Goal: Information Seeking & Learning: Learn about a topic

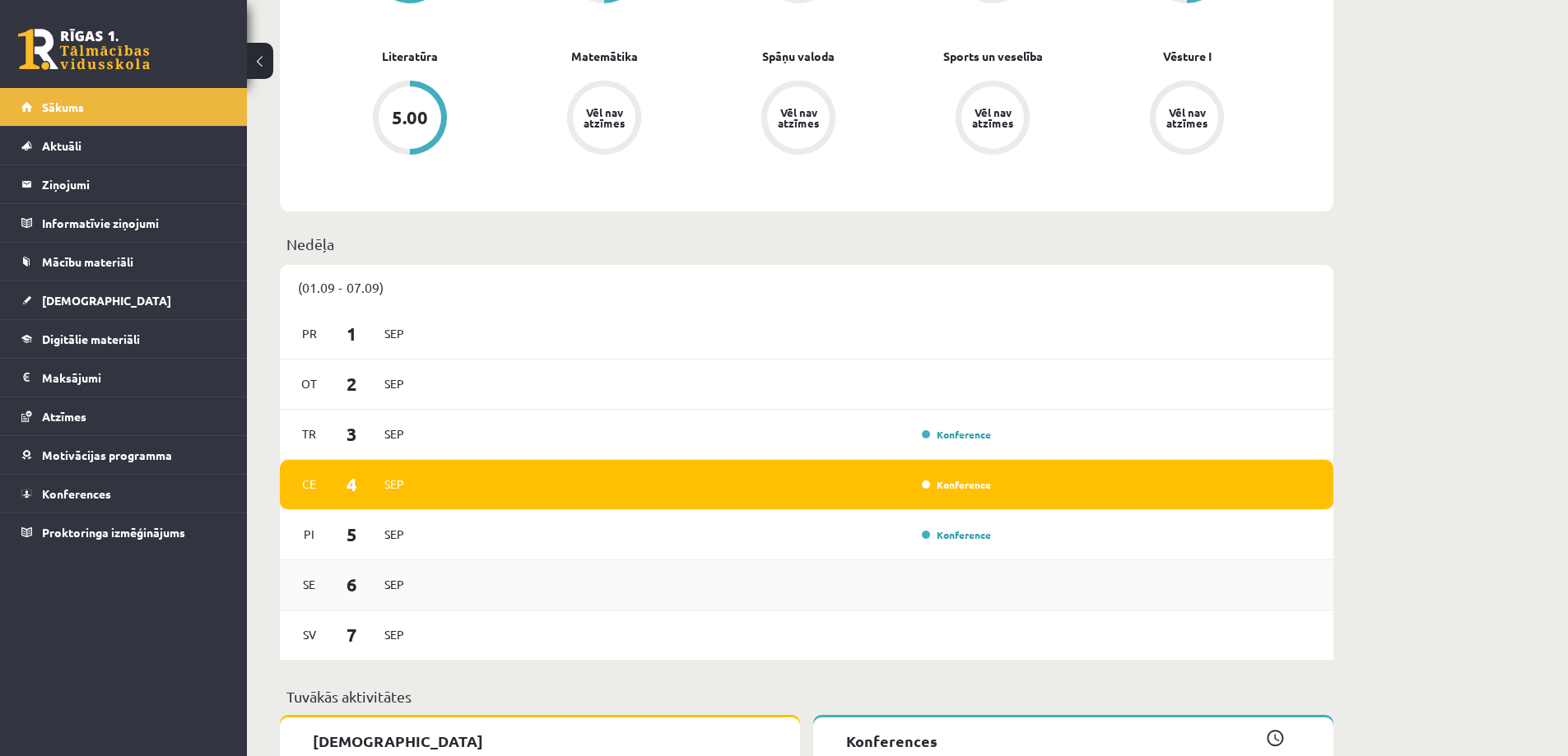
scroll to position [658, 0]
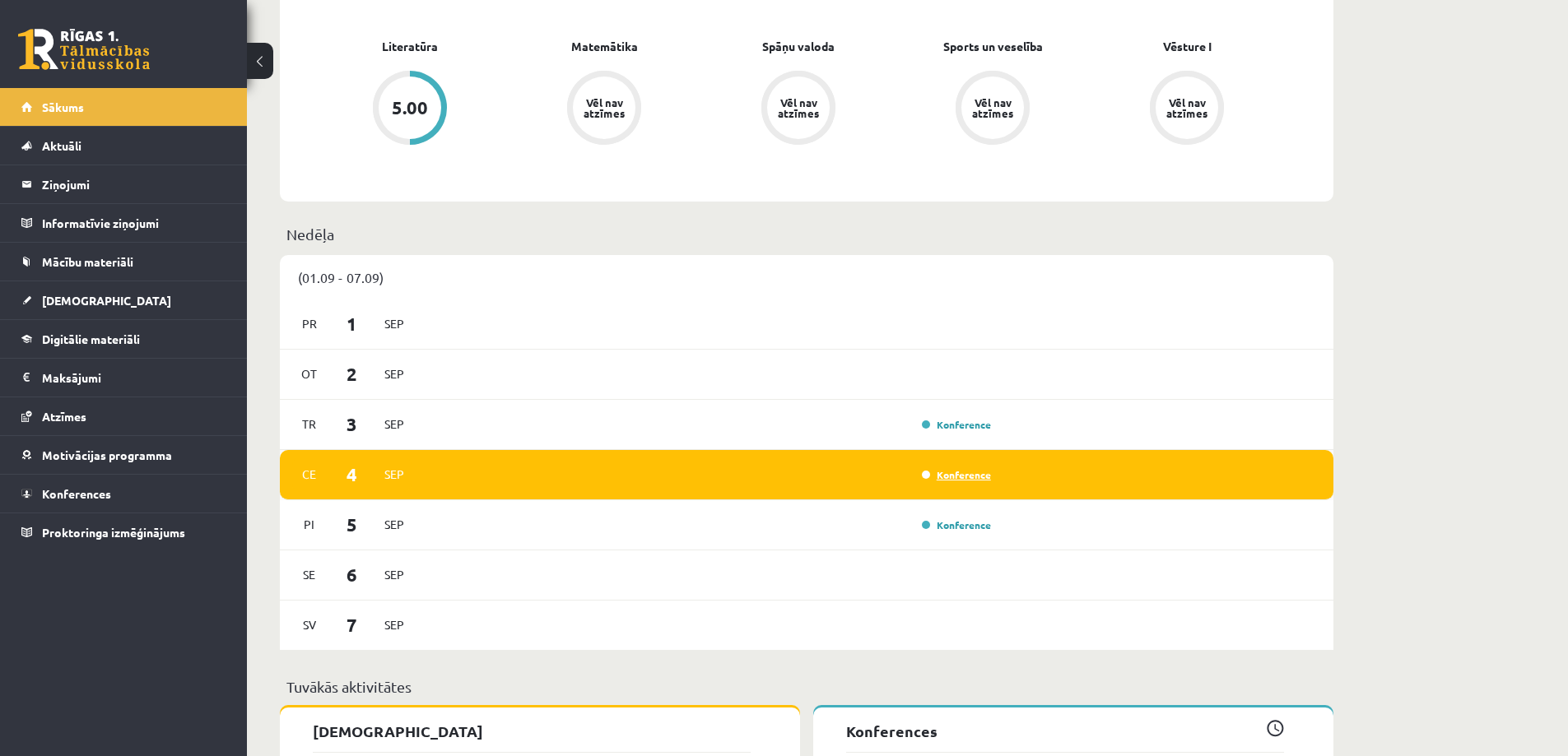
click at [959, 472] on link "Konference" at bounding box center [956, 474] width 69 height 13
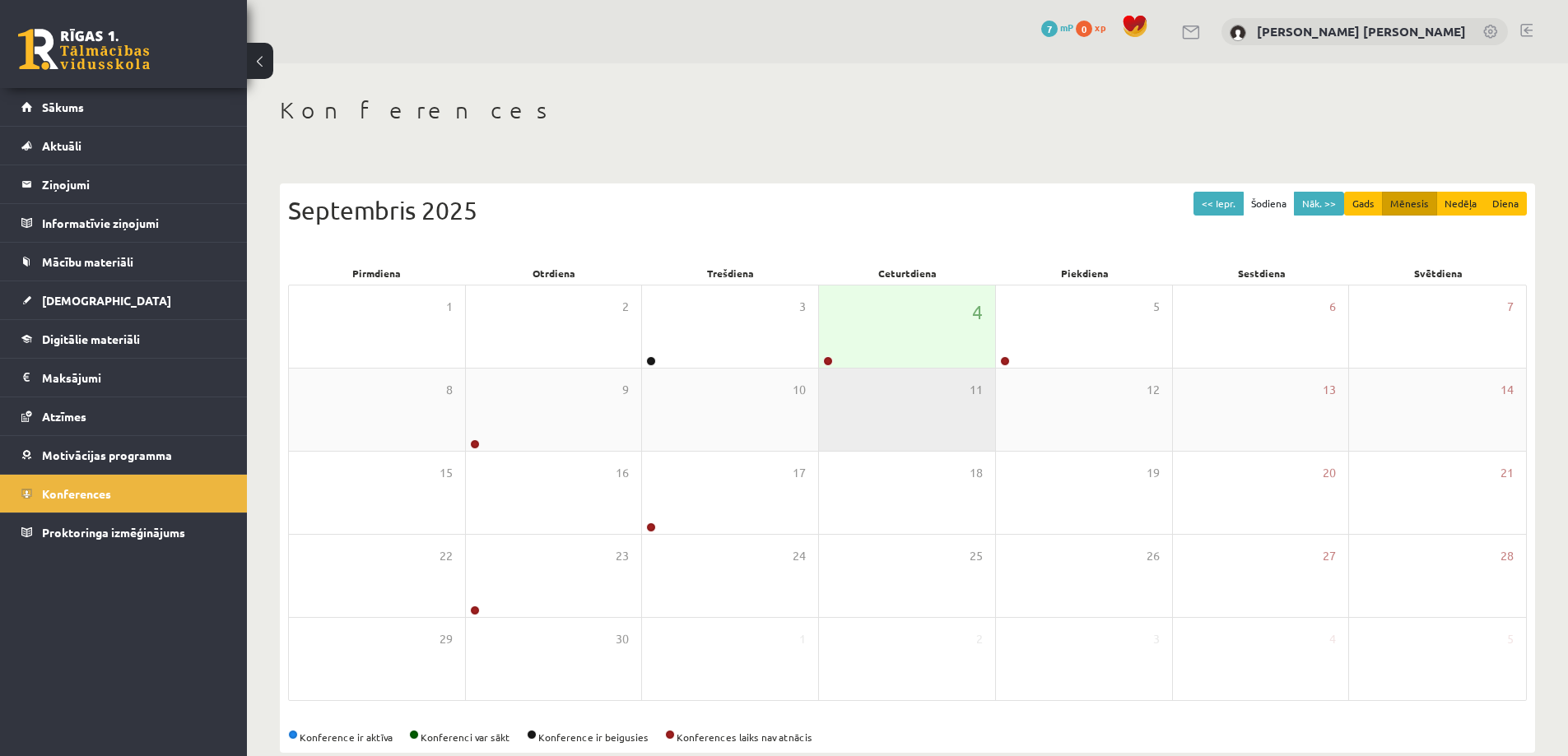
scroll to position [31, 0]
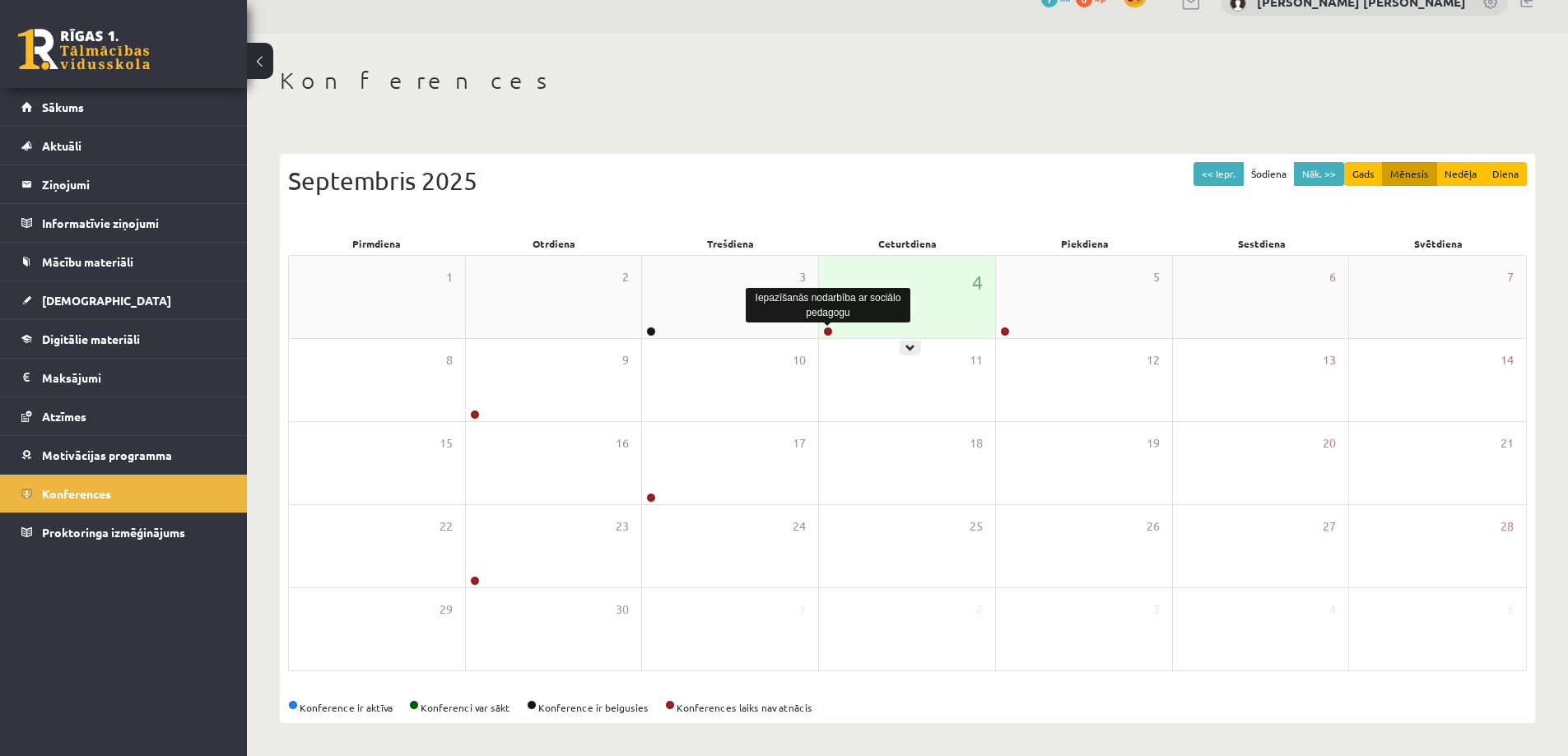
click at [831, 332] on link at bounding box center [827, 331] width 10 height 10
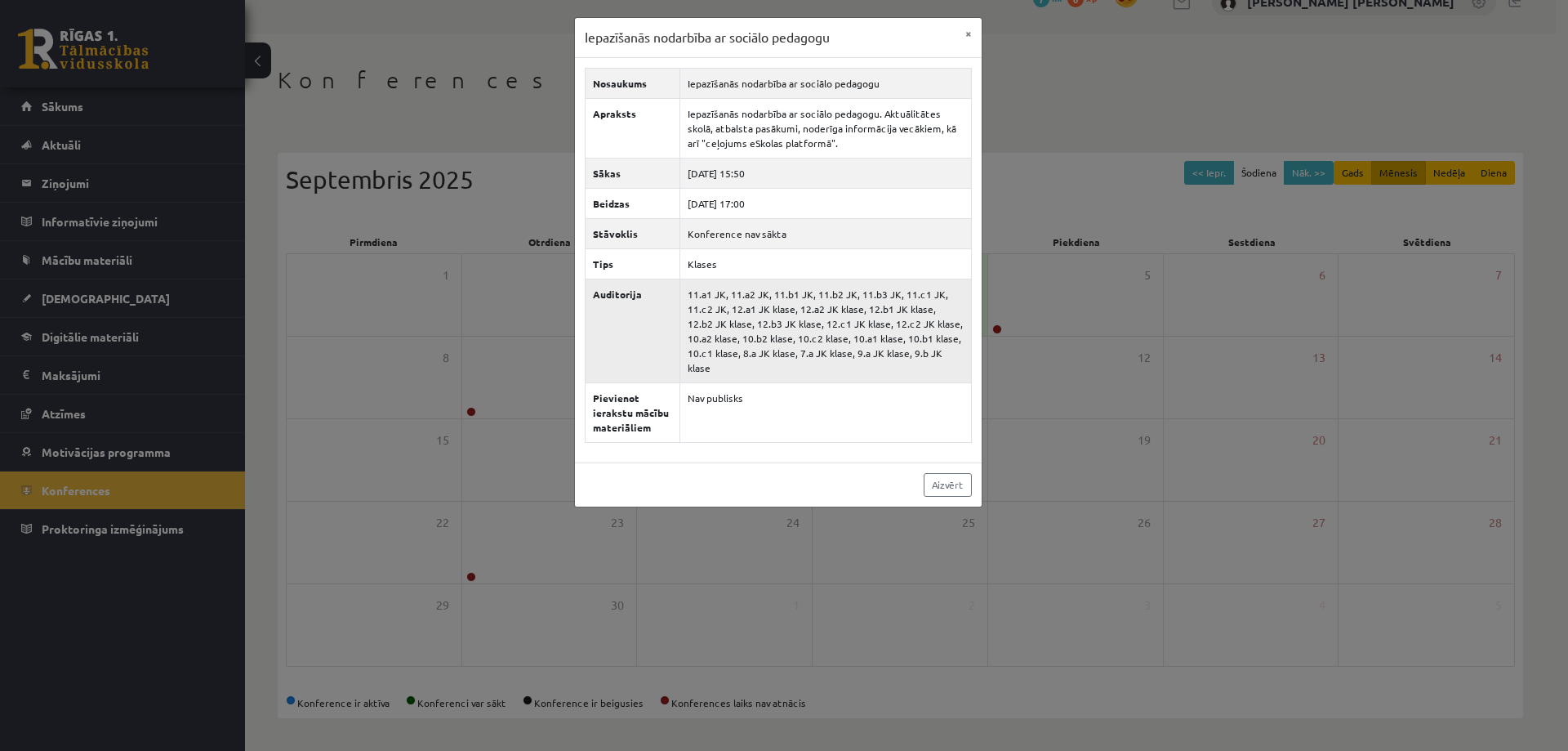
click at [775, 356] on td "11.a1 JK, 11.a2 JK, 11.b1 JK, 11.b2 JK, 11.b3 JK, 11.c1 JK, 11.c2 JK, 12.a1 JK …" at bounding box center [824, 330] width 291 height 104
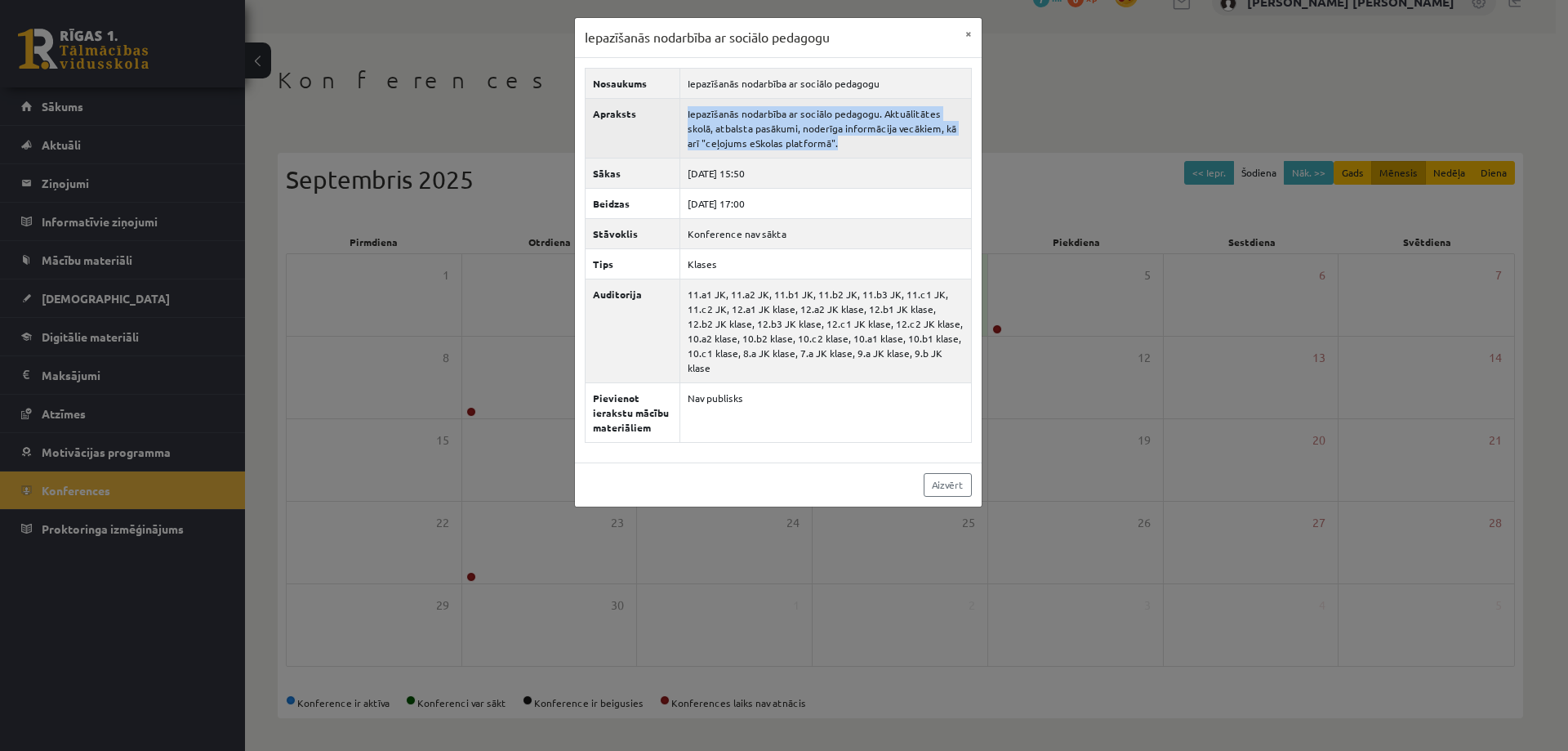
drag, startPoint x: 684, startPoint y: 111, endPoint x: 844, endPoint y: 149, distance: 164.5
click at [844, 149] on td "Iepazīšanās nodarbība ar sociālo pedagogu. Aktuālitātes skolā, atbalsta pasākum…" at bounding box center [824, 128] width 291 height 60
copy td "Iepazīšanās nodarbība ar sociālo pedagogu. Aktuālitātes skolā, atbalsta pasākum…"
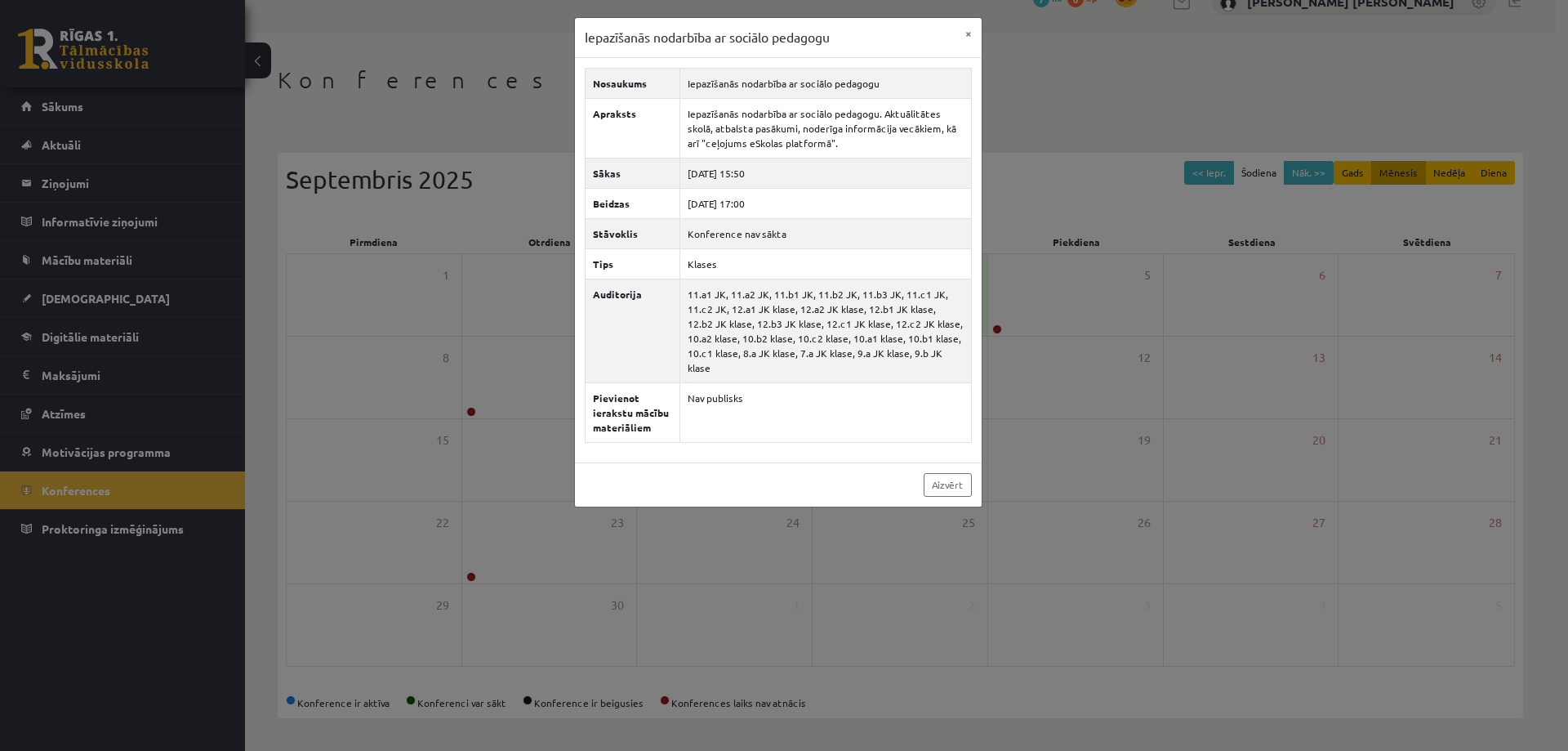
click at [394, 398] on div "Iepazīšanās nodarbība ar sociālo pedagogu × Nosaukums Iepazīšanās nodarbība ar …" at bounding box center [784, 375] width 1568 height 751
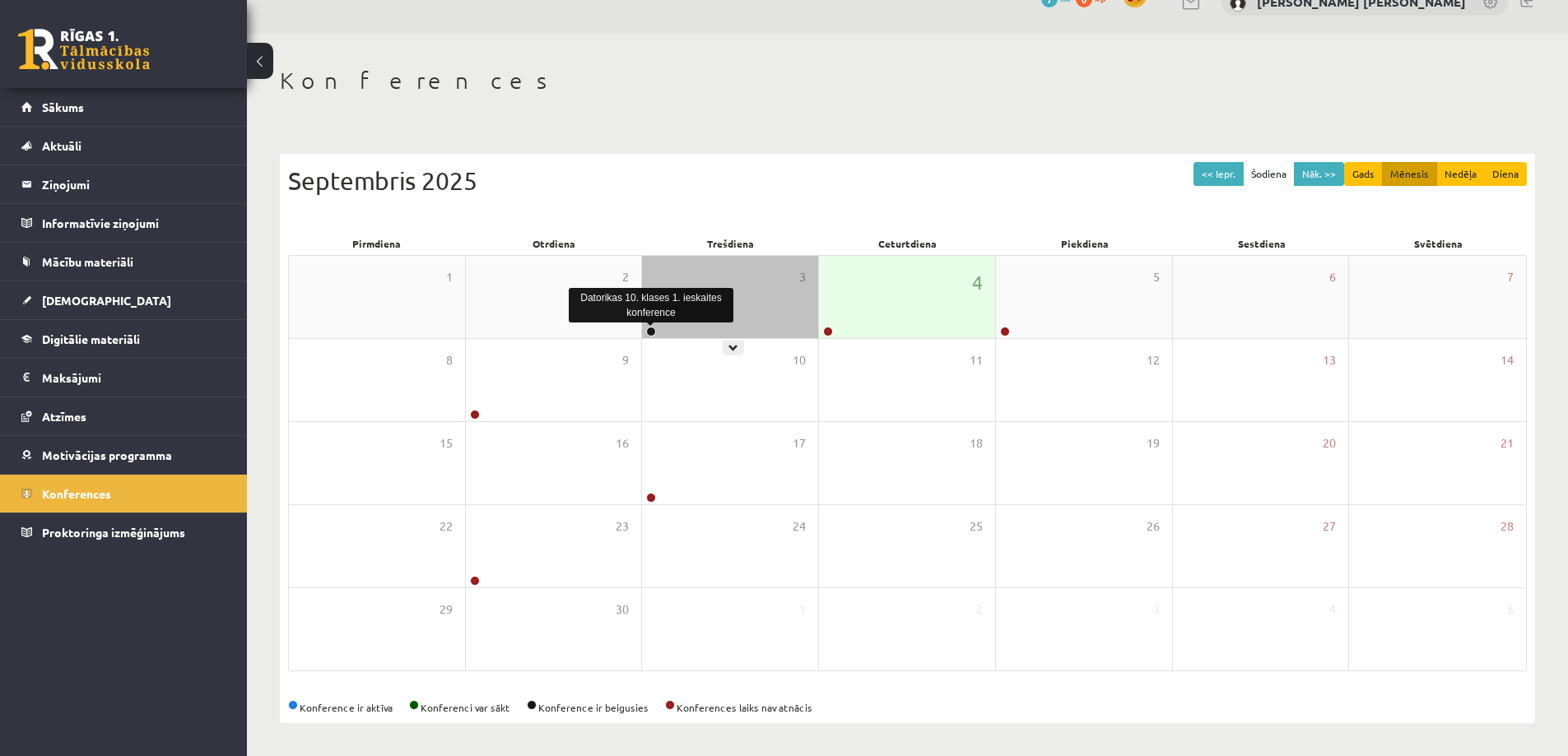
click at [656, 331] on link at bounding box center [650, 331] width 10 height 10
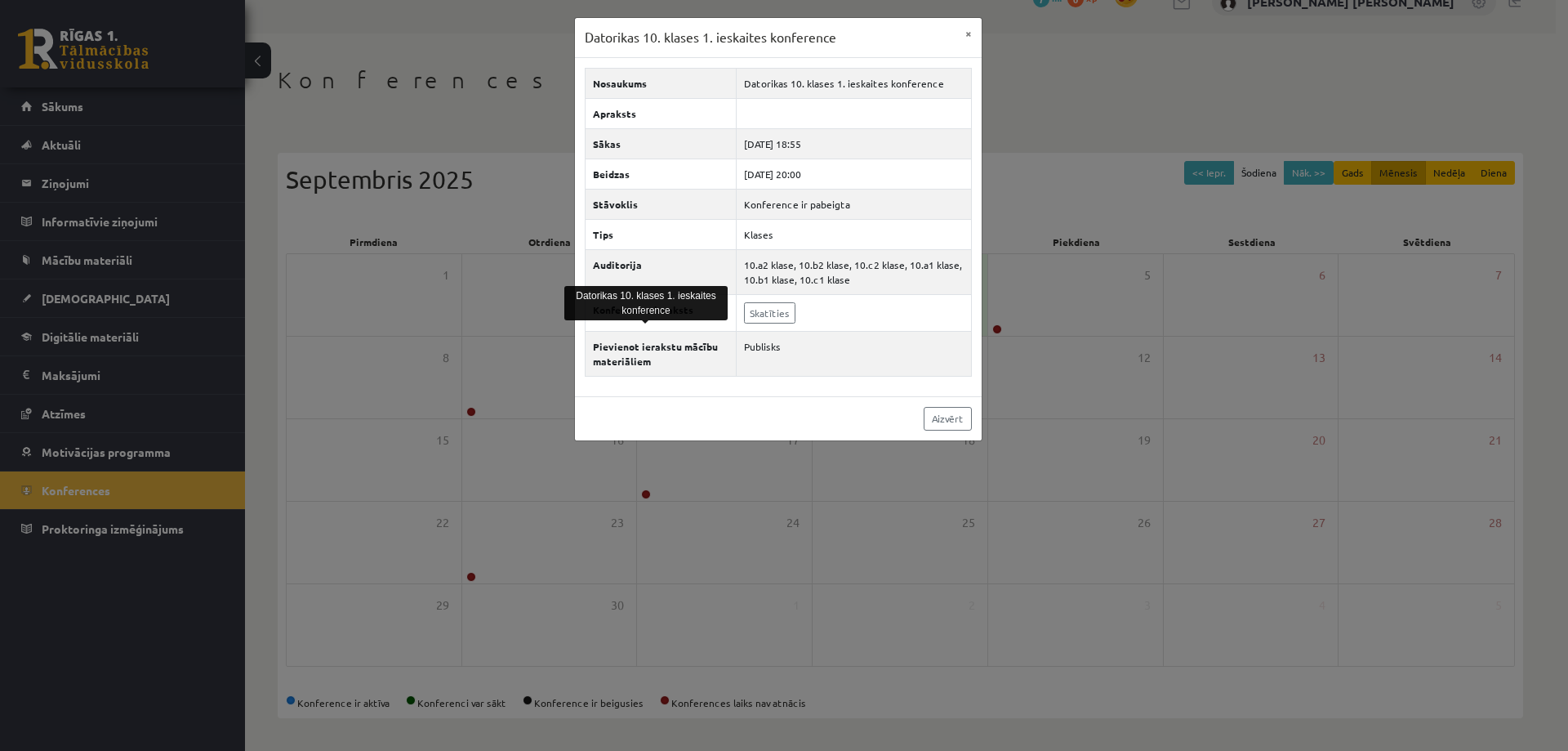
click at [487, 419] on div "Datorikas 10. klases 1. ieskaites konference × Nosaukums Datorikas 10. klases 1…" at bounding box center [784, 375] width 1568 height 751
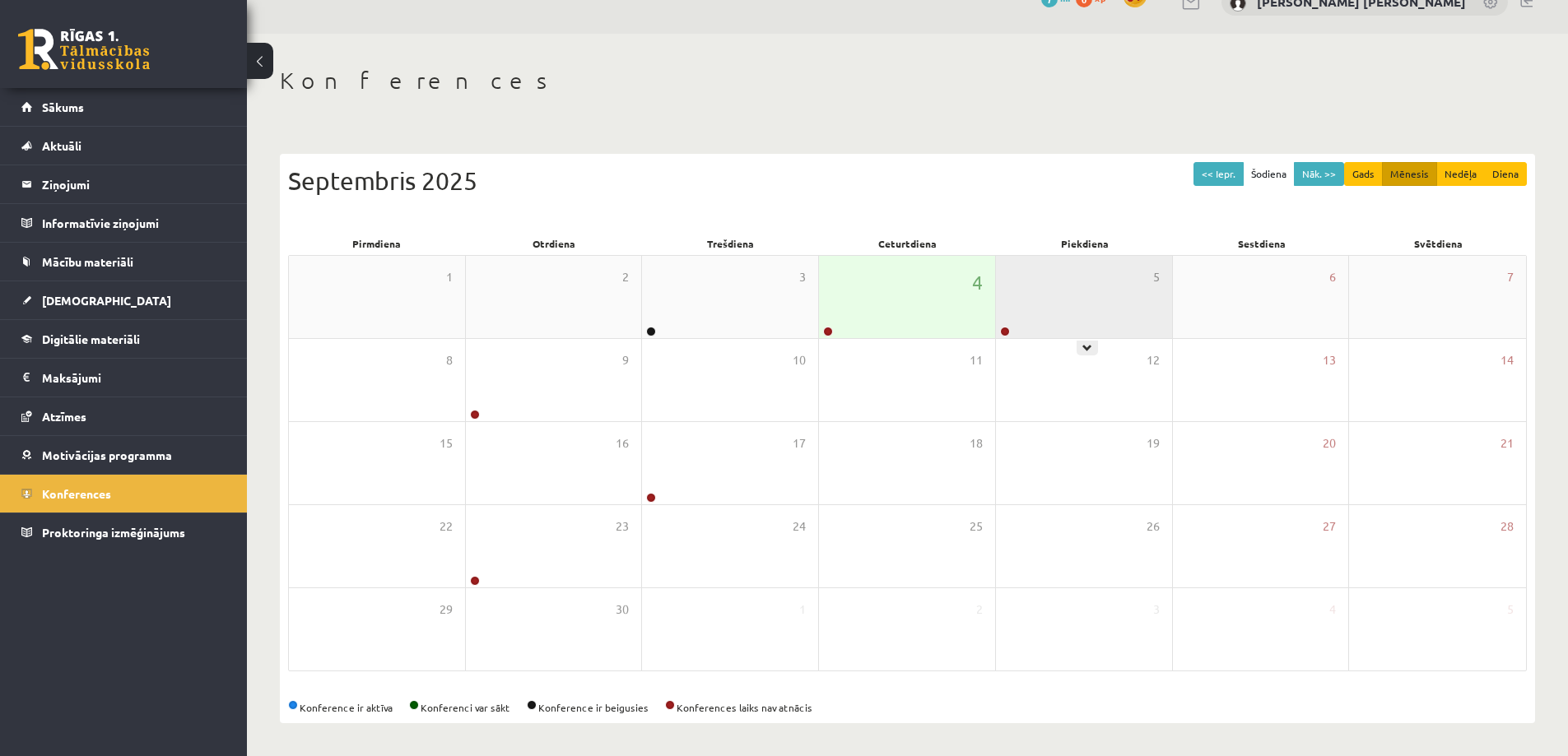
click at [1015, 324] on div "5" at bounding box center [1083, 297] width 176 height 82
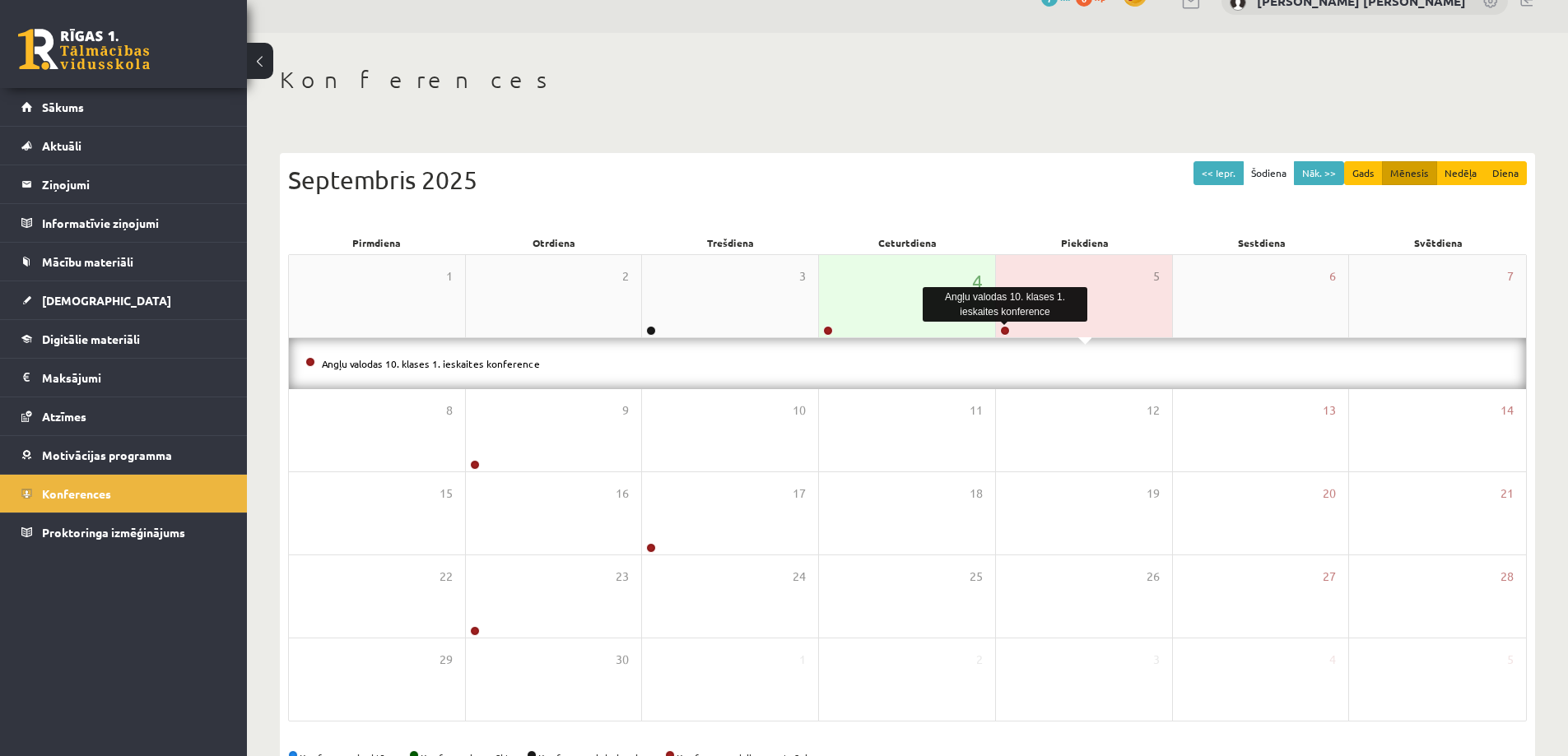
click at [1005, 332] on link at bounding box center [1004, 330] width 10 height 10
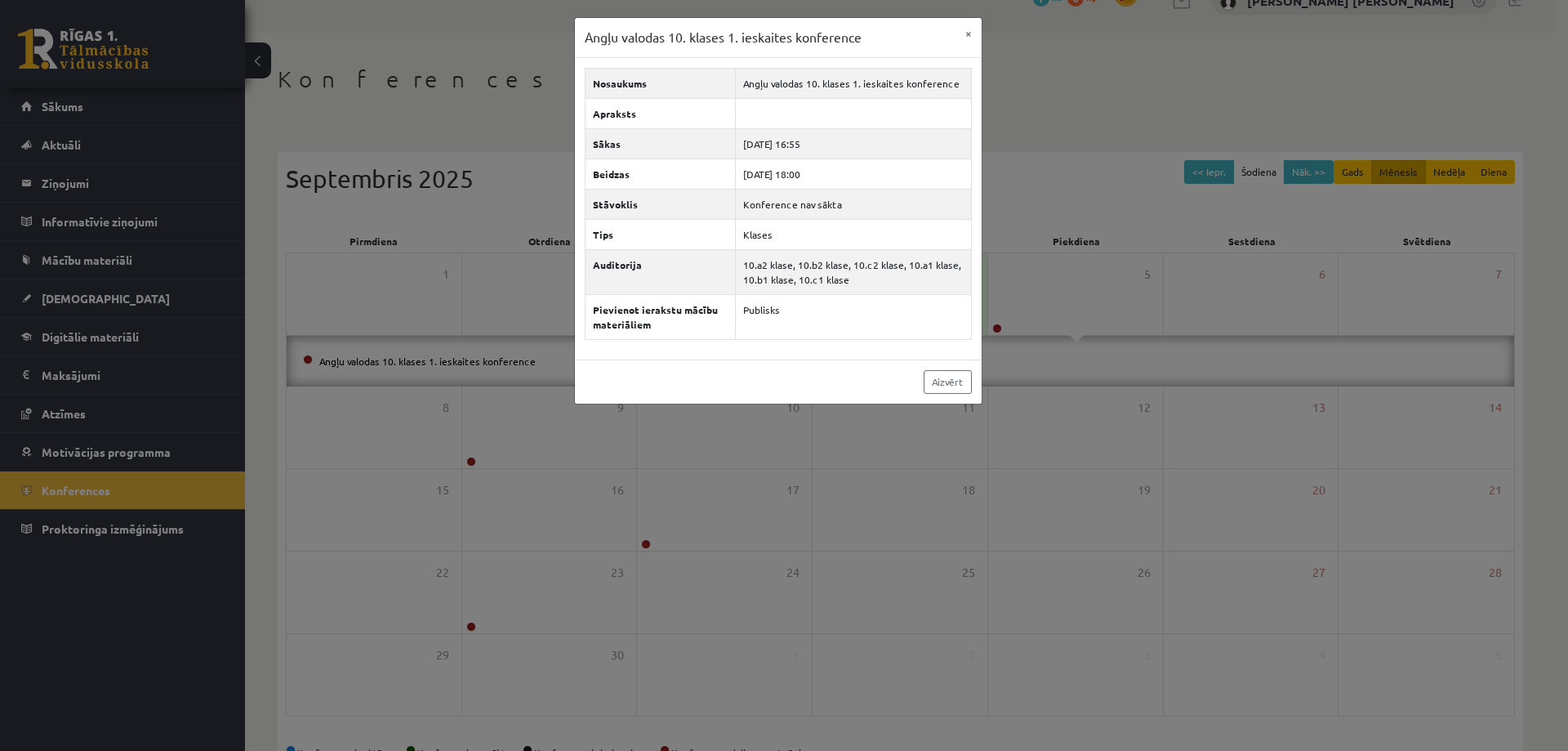
click at [709, 464] on div "Angļu valodas 10. klases 1. ieskaites konference × Nosaukums Angļu valodas 10. …" at bounding box center [784, 375] width 1568 height 751
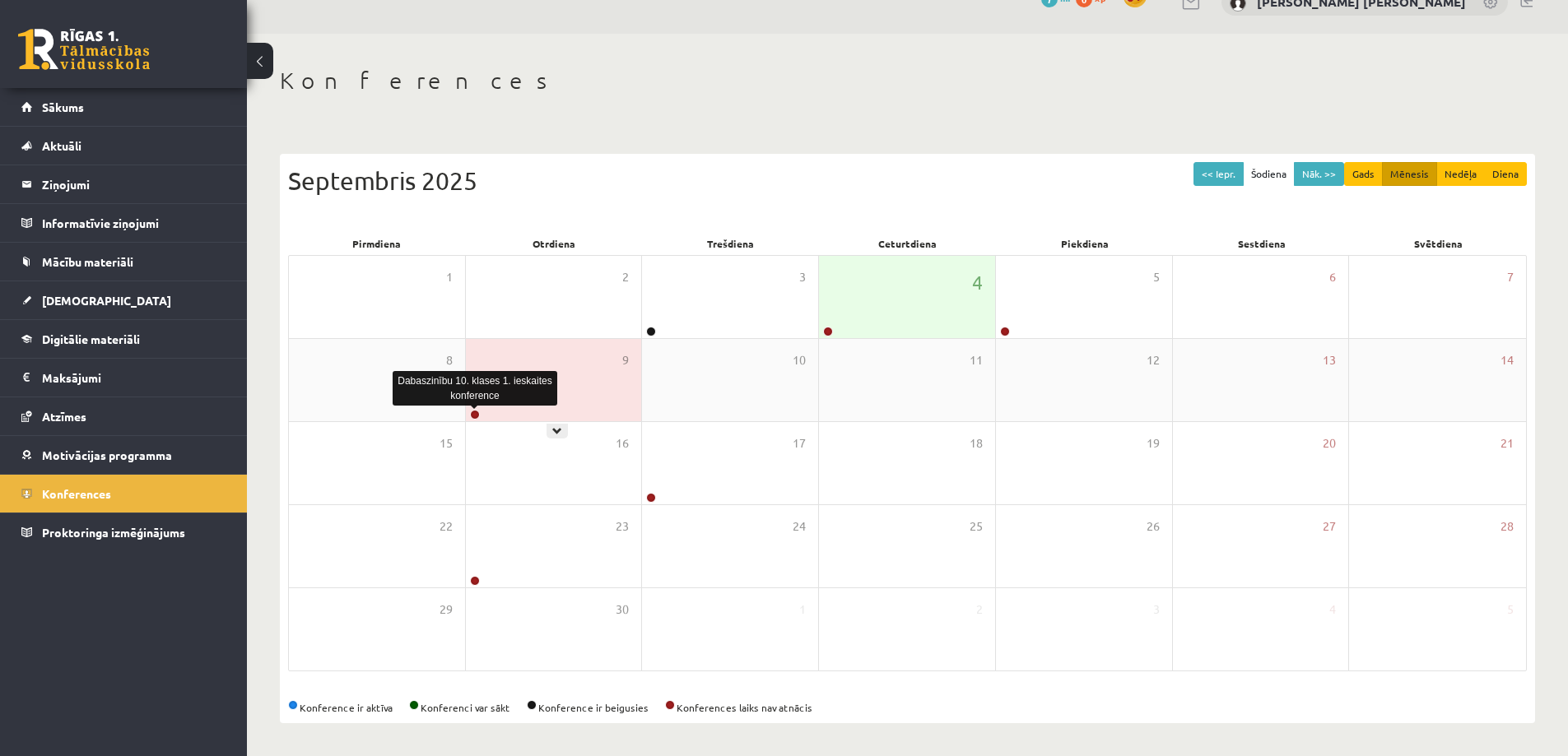
click at [478, 416] on link at bounding box center [474, 414] width 10 height 10
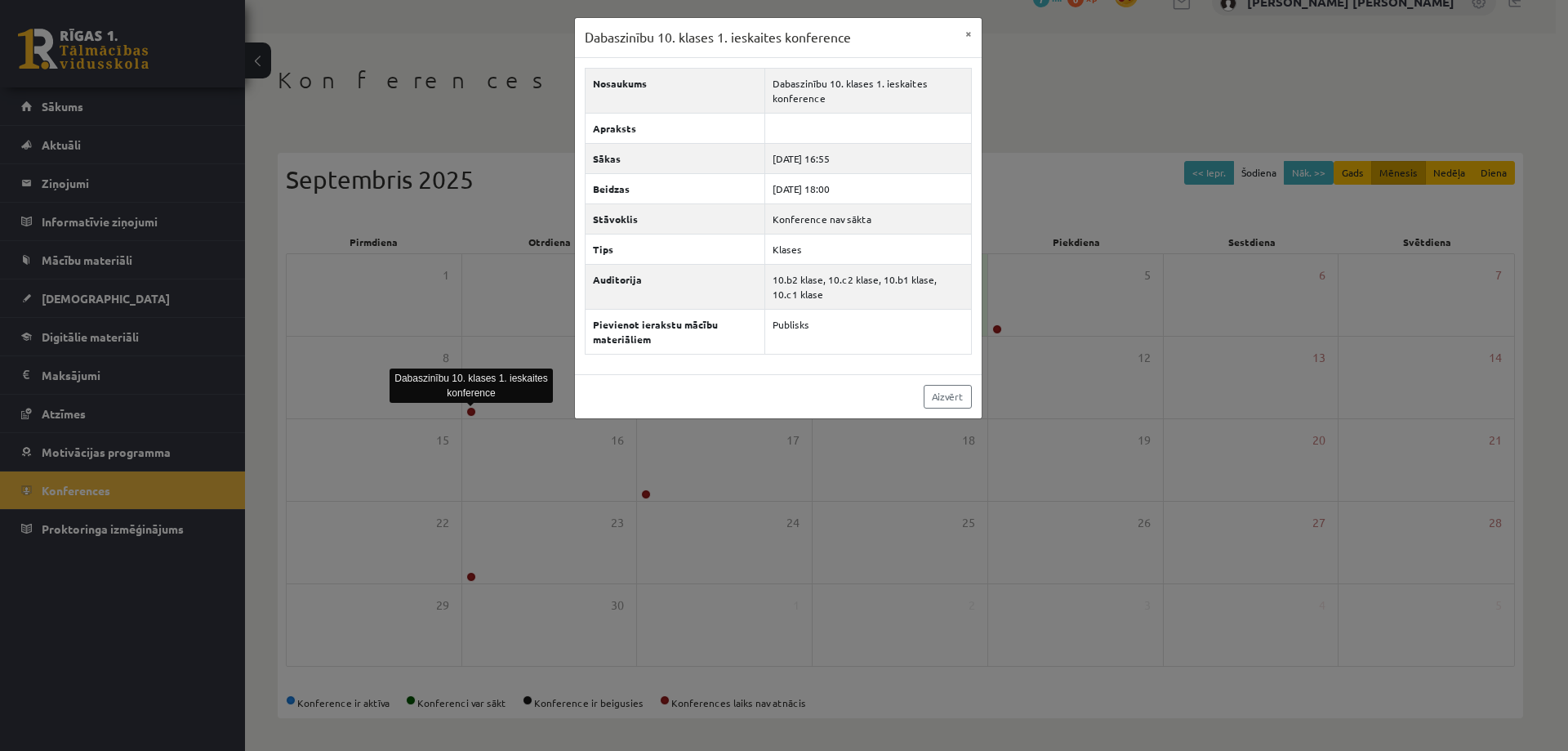
drag, startPoint x: 439, startPoint y: 465, endPoint x: 542, endPoint y: 480, distance: 104.1
click at [452, 467] on div "Dabaszinību 10. klases 1. ieskaites konference × Nosaukums Dabaszinību 10. klas…" at bounding box center [784, 375] width 1568 height 751
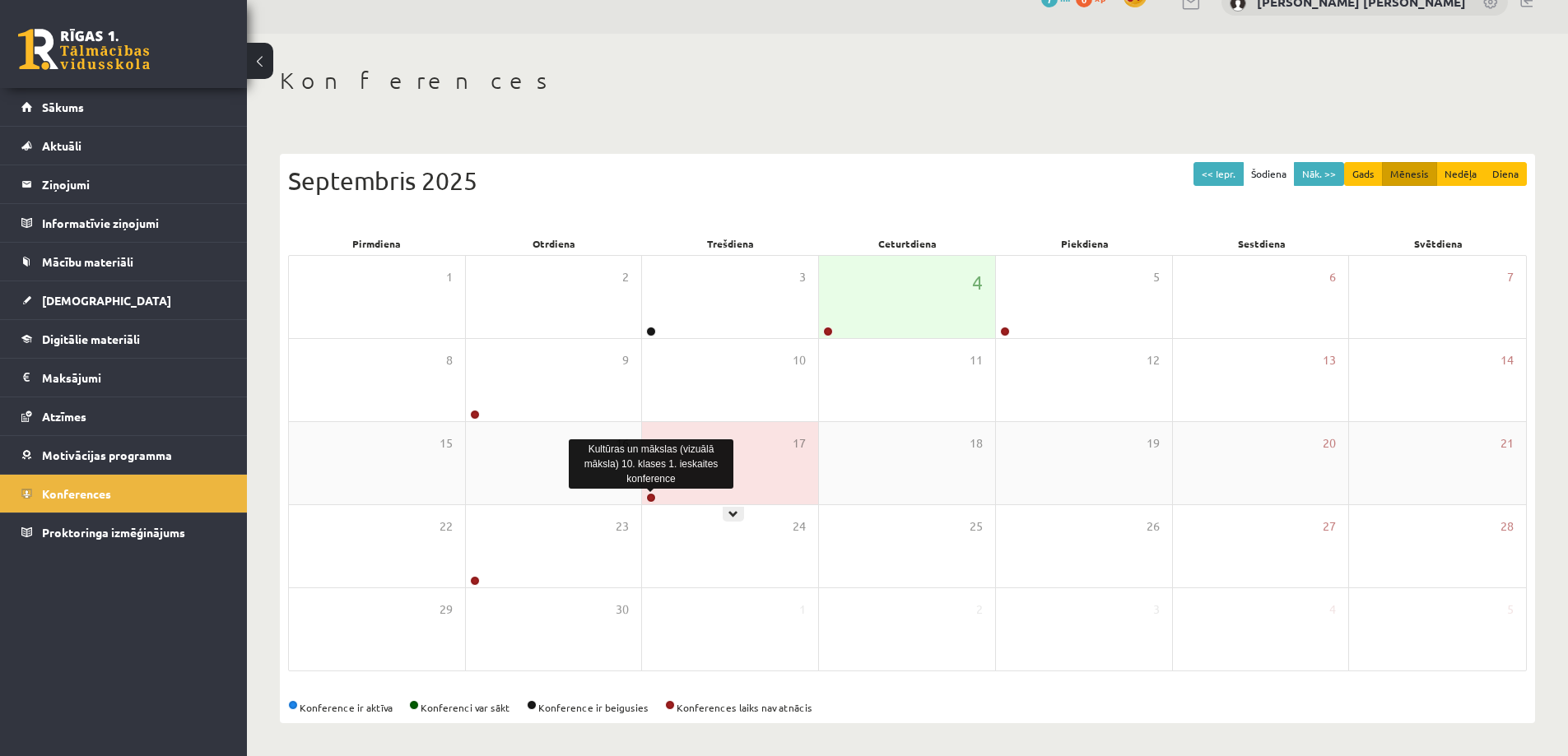
click at [651, 495] on link at bounding box center [650, 498] width 10 height 10
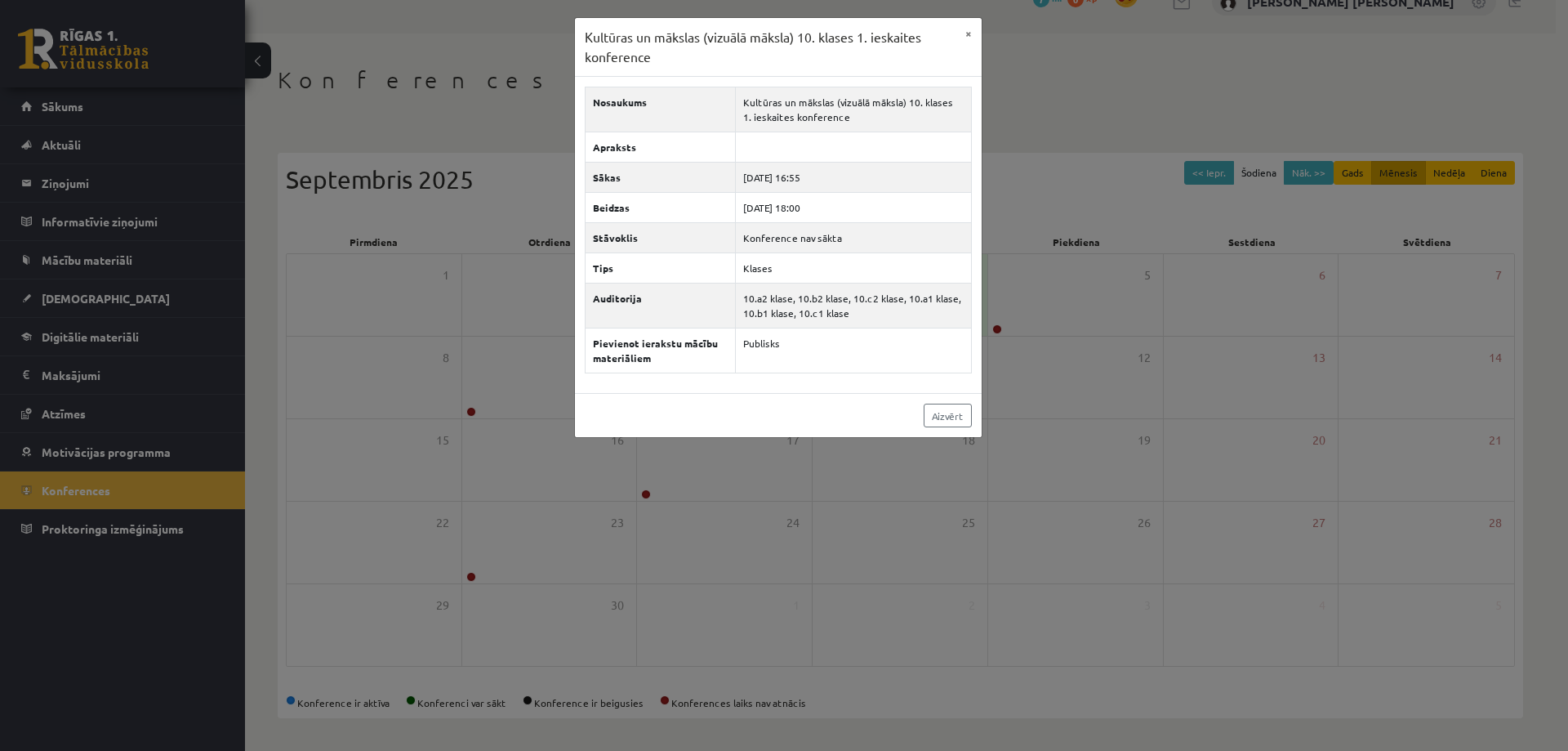
click at [517, 501] on div "Kultūras un mākslas (vizuālā māksla) 10. klases 1. ieskaites konference × Nosau…" at bounding box center [784, 375] width 1568 height 751
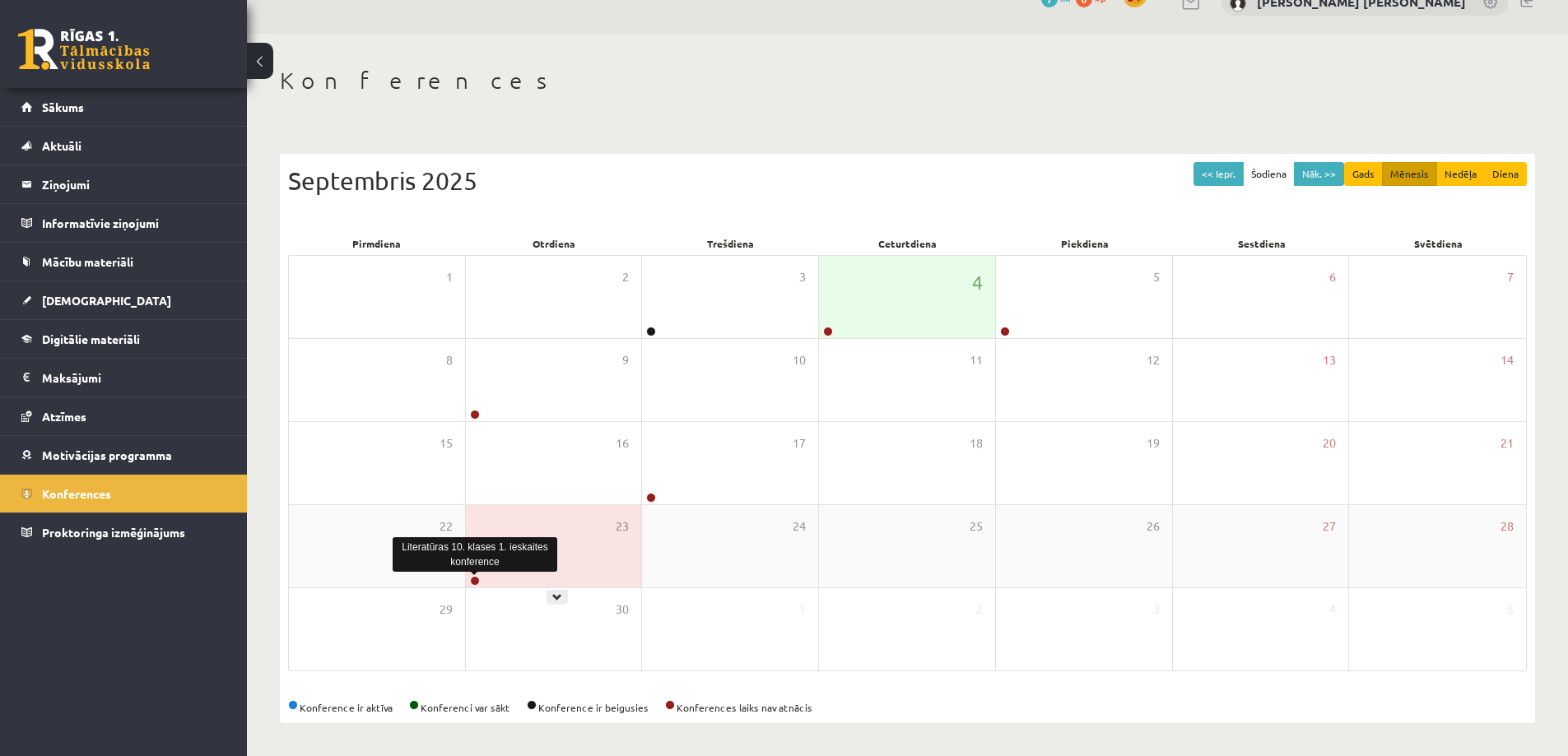
click at [477, 578] on link at bounding box center [474, 580] width 10 height 10
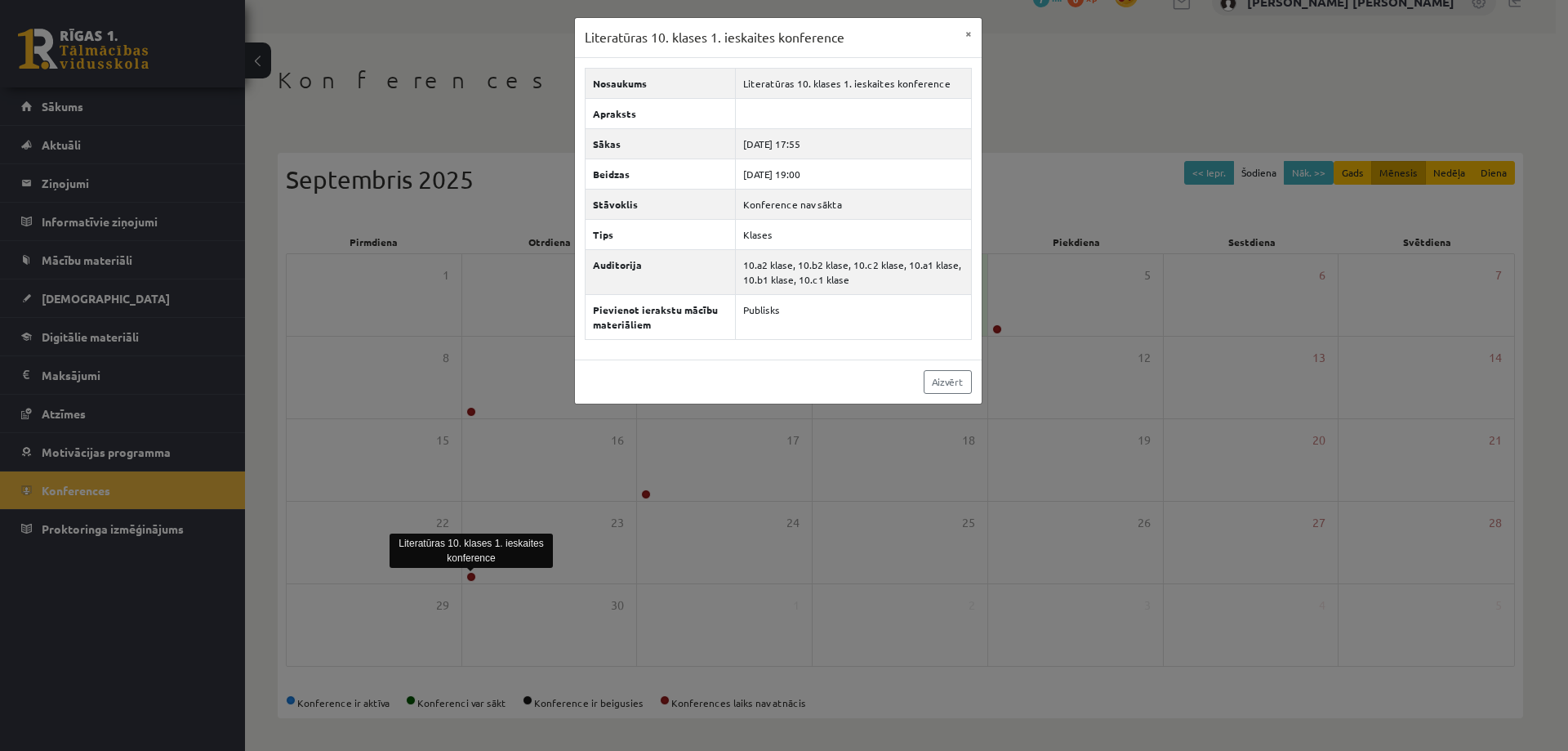
click at [597, 551] on div "Literatūras 10. klases 1. ieskaites konference × Nosaukums Literatūras 10. klas…" at bounding box center [784, 375] width 1568 height 751
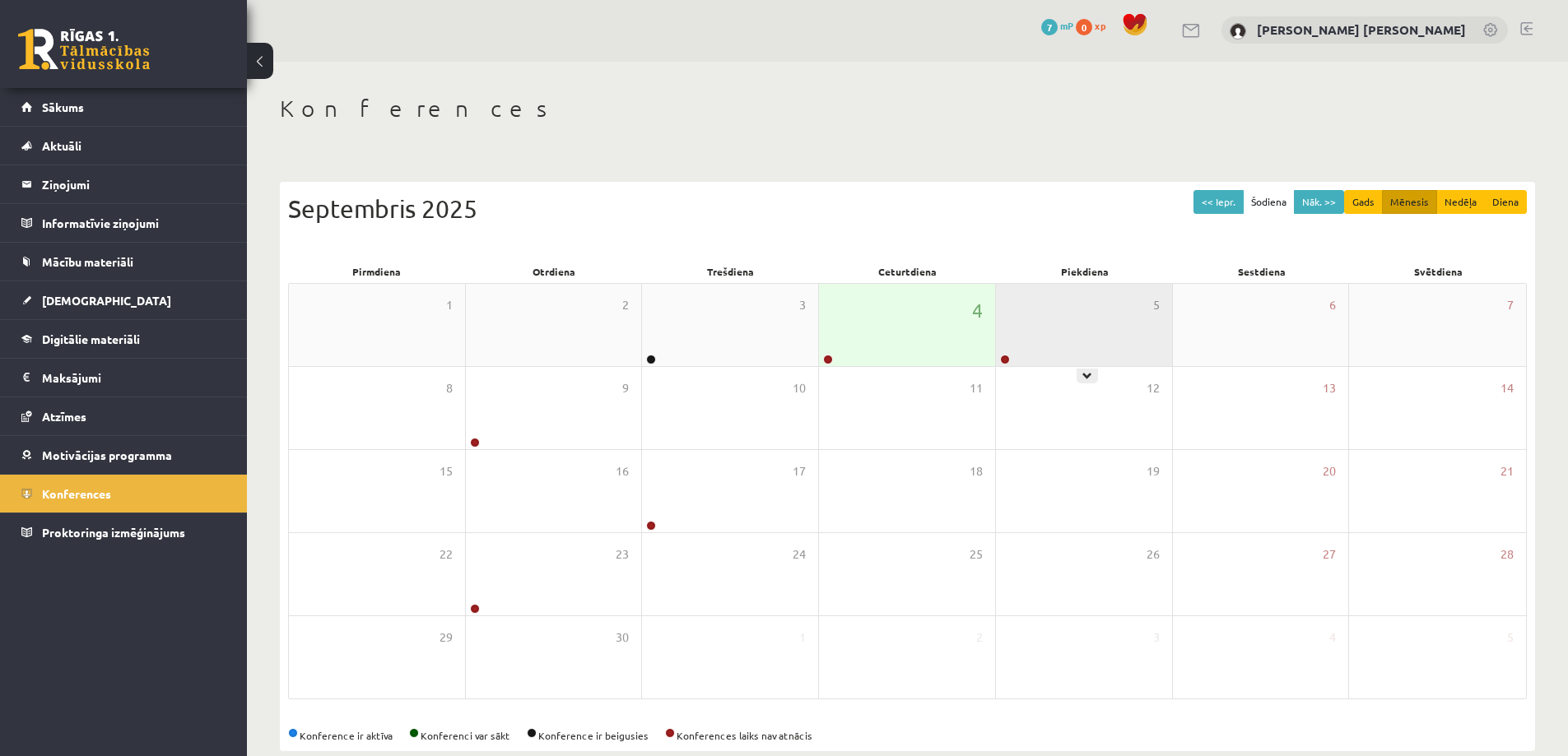
scroll to position [0, 0]
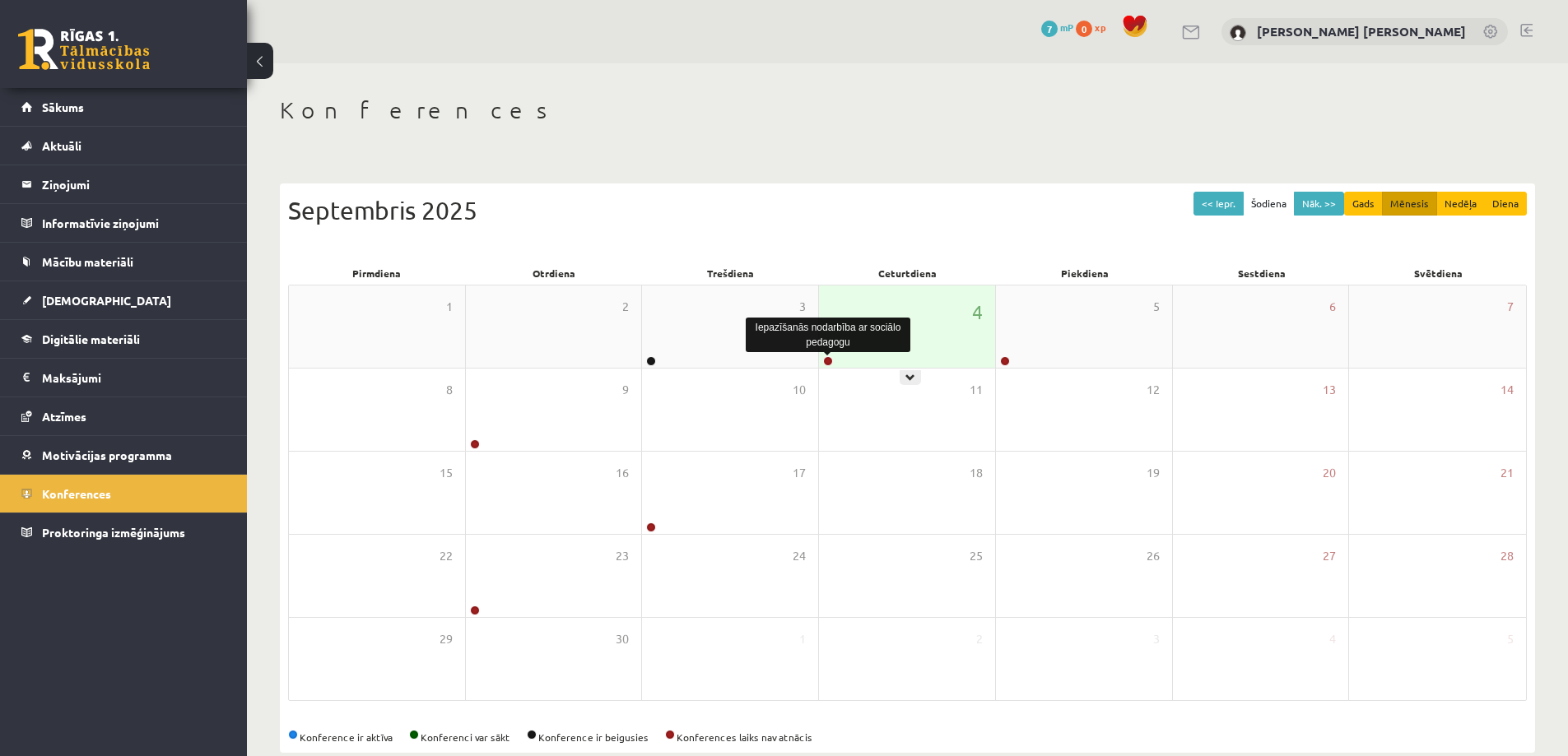
click at [823, 358] on link at bounding box center [827, 361] width 10 height 10
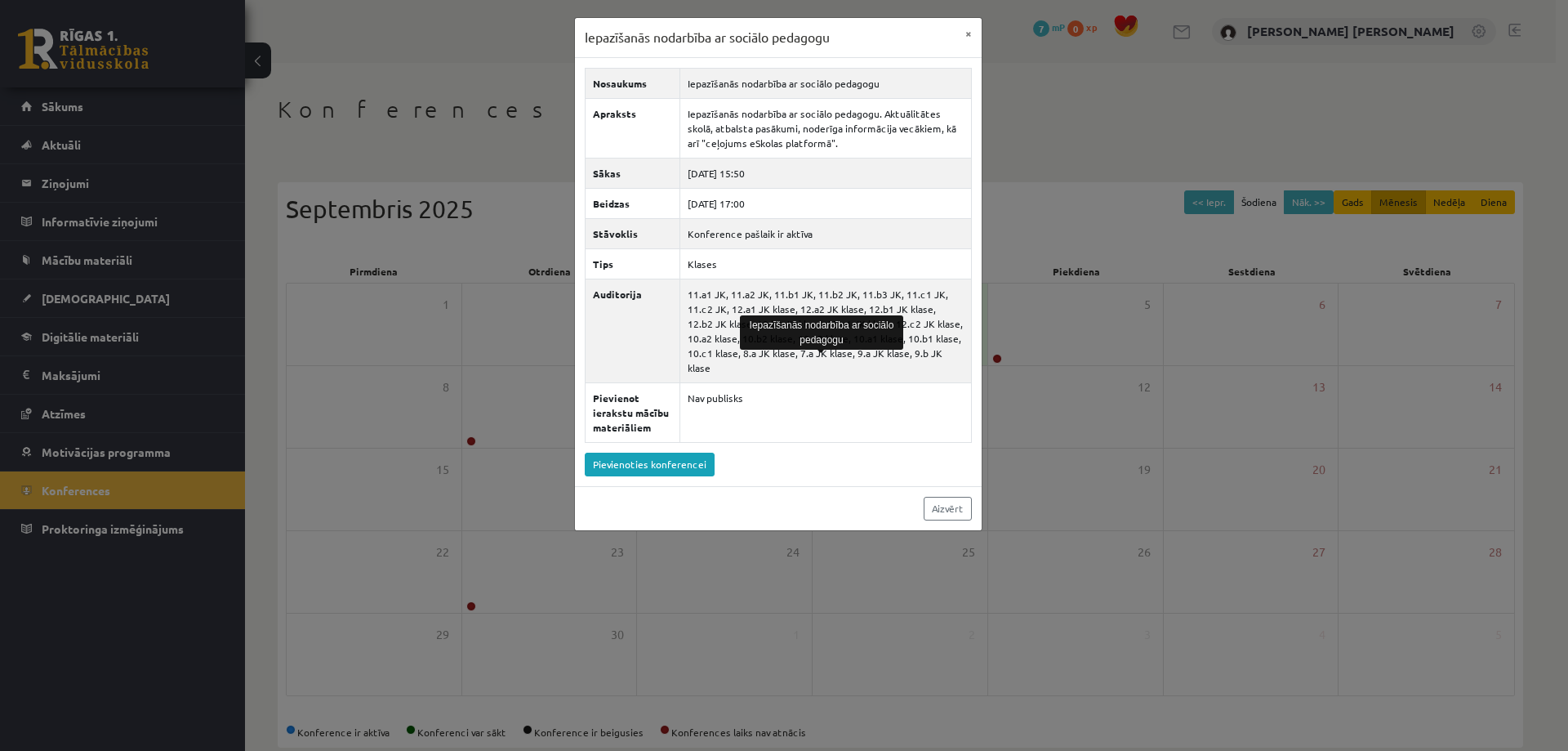
click at [489, 110] on div "Iepazīšanās nodarbība ar sociālo pedagogu × Nosaukums Iepazīšanās nodarbība ar …" at bounding box center [784, 375] width 1568 height 751
